Goal: Transaction & Acquisition: Book appointment/travel/reservation

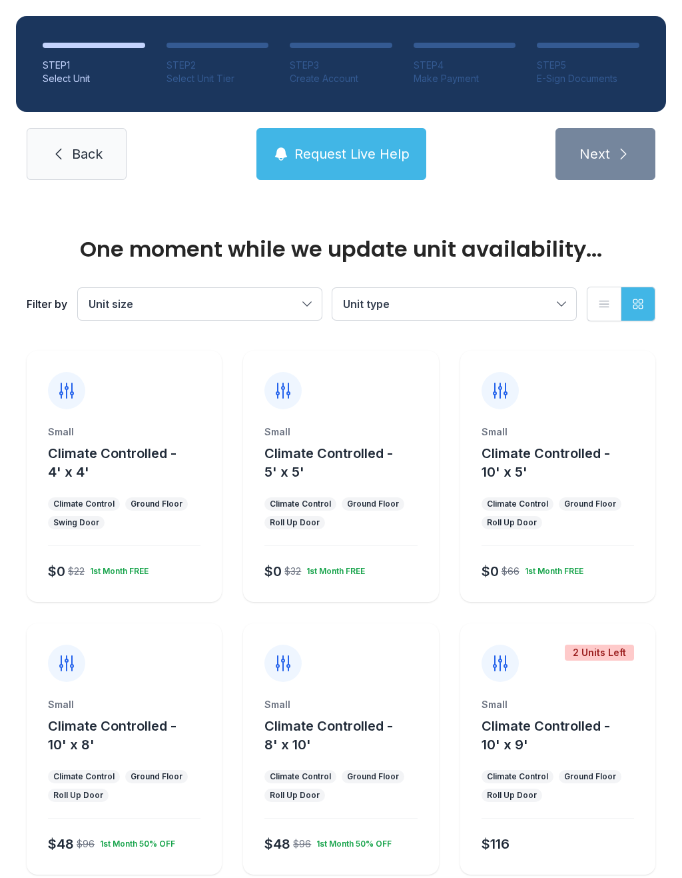
click at [103, 716] on div "Small Climate Controlled - 10' x 8'" at bounding box center [124, 726] width 153 height 56
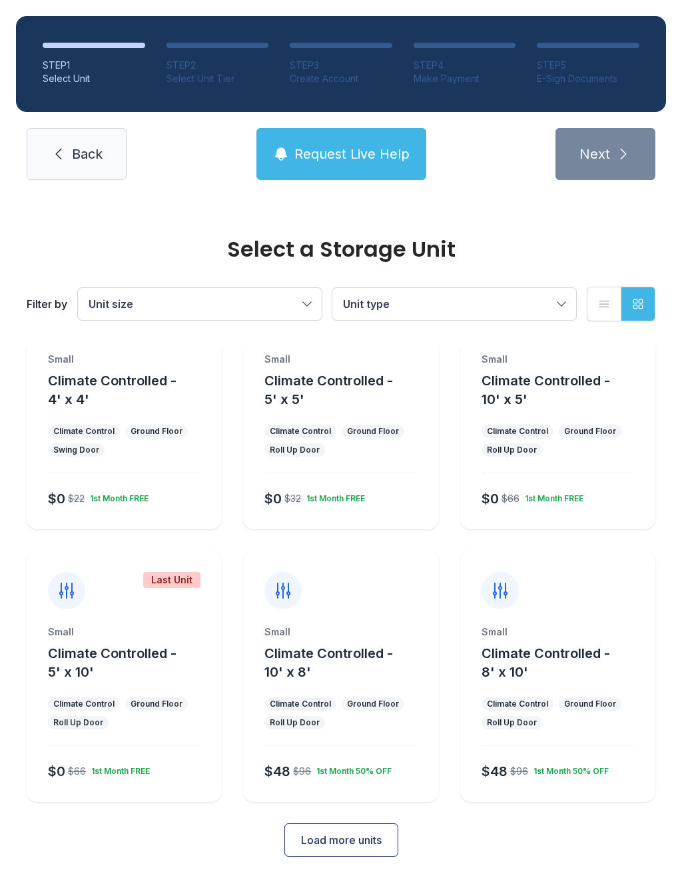
scroll to position [72, 0]
click at [352, 416] on div "Small Climate Controlled - 5' x 5' Climate Control Ground Floor Roll Up Door $0…" at bounding box center [340, 441] width 195 height 177
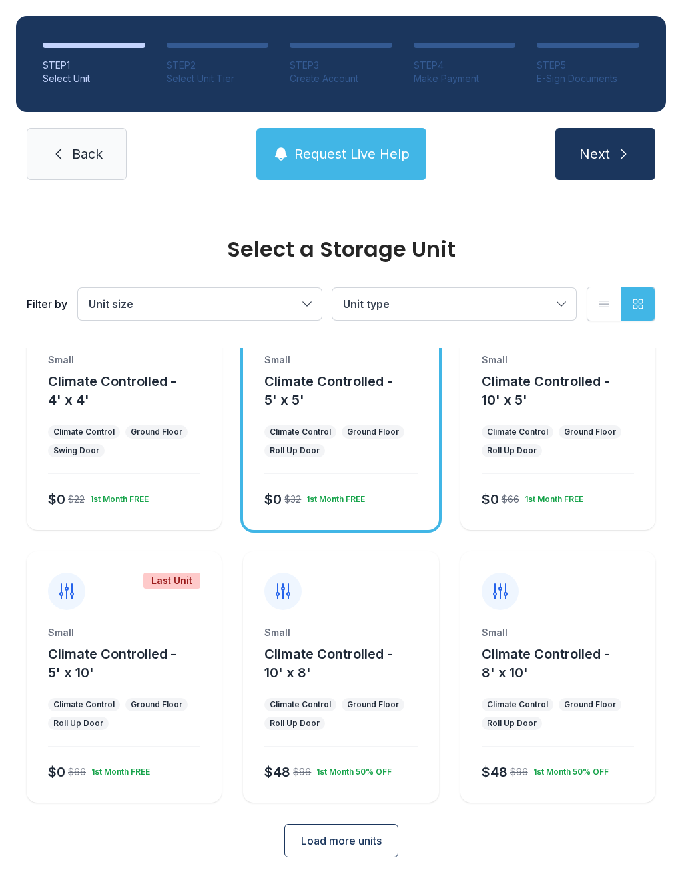
click at [352, 415] on div "Small Climate Controlled - 5' x 5' Climate Control Ground Floor Roll Up Door $0…" at bounding box center [340, 441] width 195 height 177
click at [346, 418] on div "Small Climate Controlled - 5' x 5' Climate Control Ground Floor Roll Up Door $0…" at bounding box center [340, 441] width 195 height 177
click at [634, 157] on button "Next" at bounding box center [606, 154] width 100 height 52
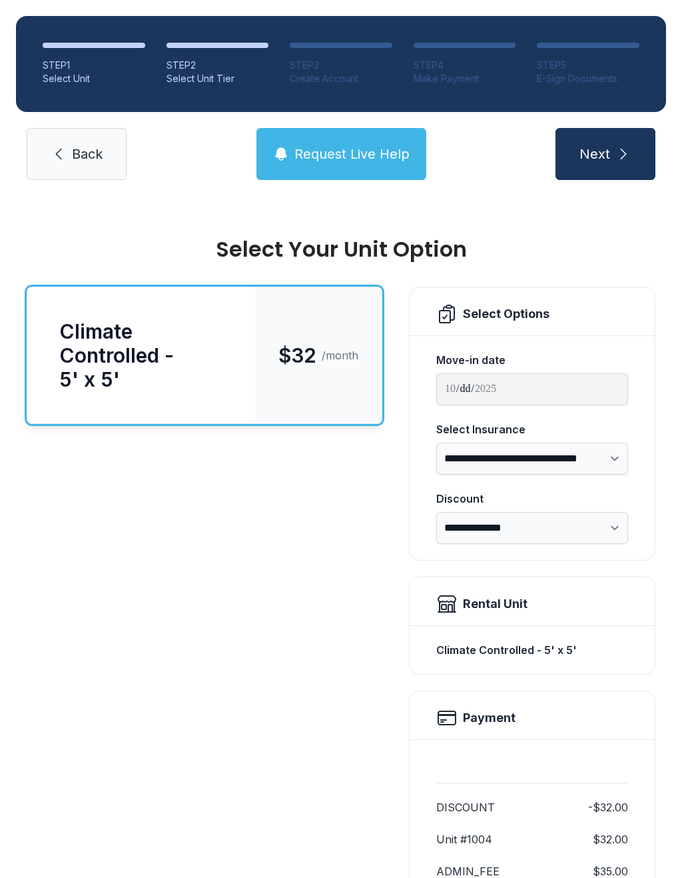
click at [632, 162] on button "Next" at bounding box center [606, 154] width 100 height 52
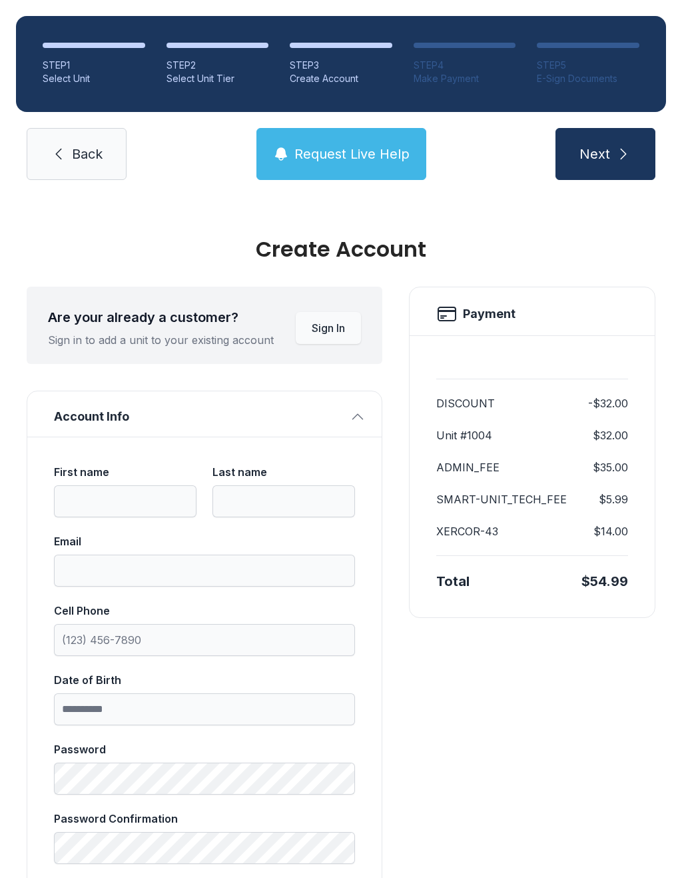
click at [628, 160] on icon "submit" at bounding box center [624, 154] width 16 height 16
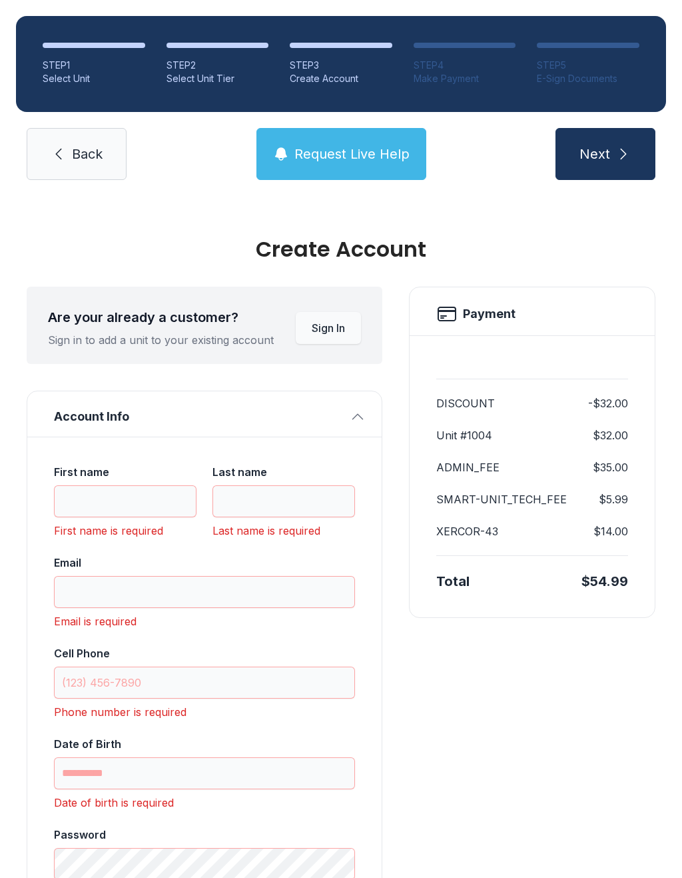
click at [639, 150] on button "Next" at bounding box center [606, 154] width 100 height 52
click at [97, 159] on span "Back" at bounding box center [87, 154] width 31 height 19
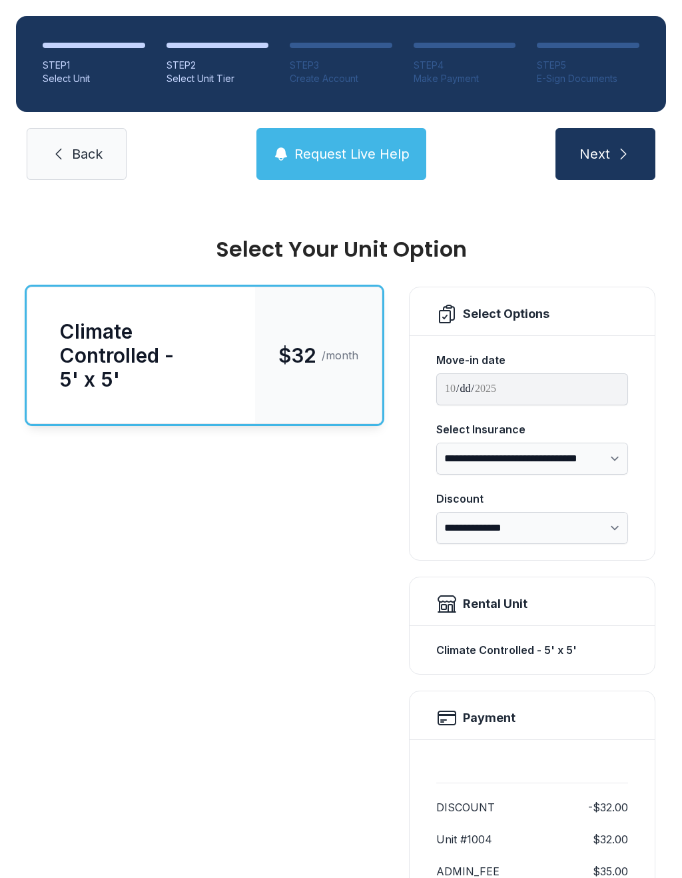
click at [100, 157] on span "Back" at bounding box center [87, 154] width 31 height 19
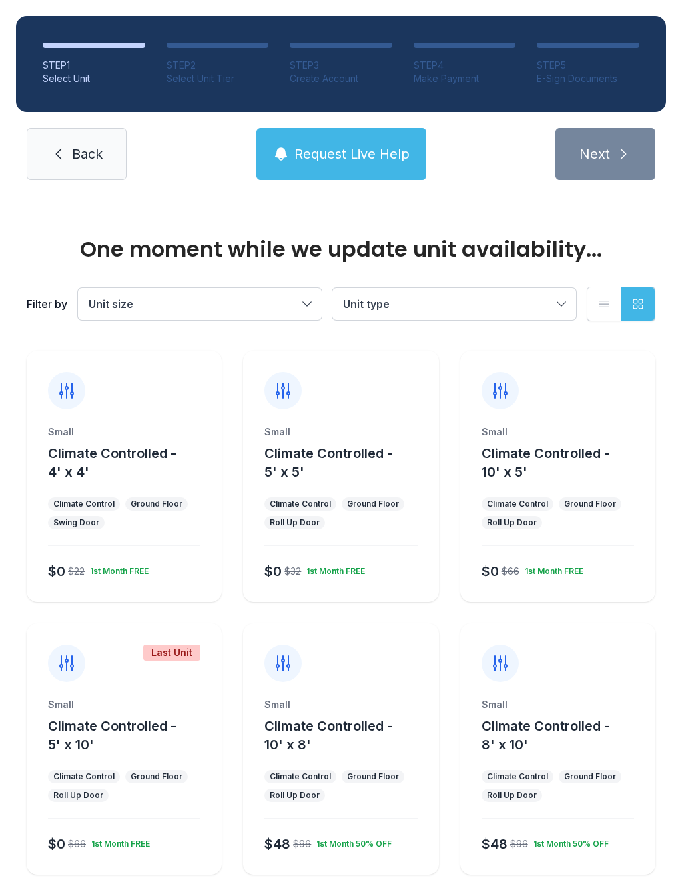
click at [95, 153] on span "Back" at bounding box center [87, 154] width 31 height 19
